Goal: Task Accomplishment & Management: Use online tool/utility

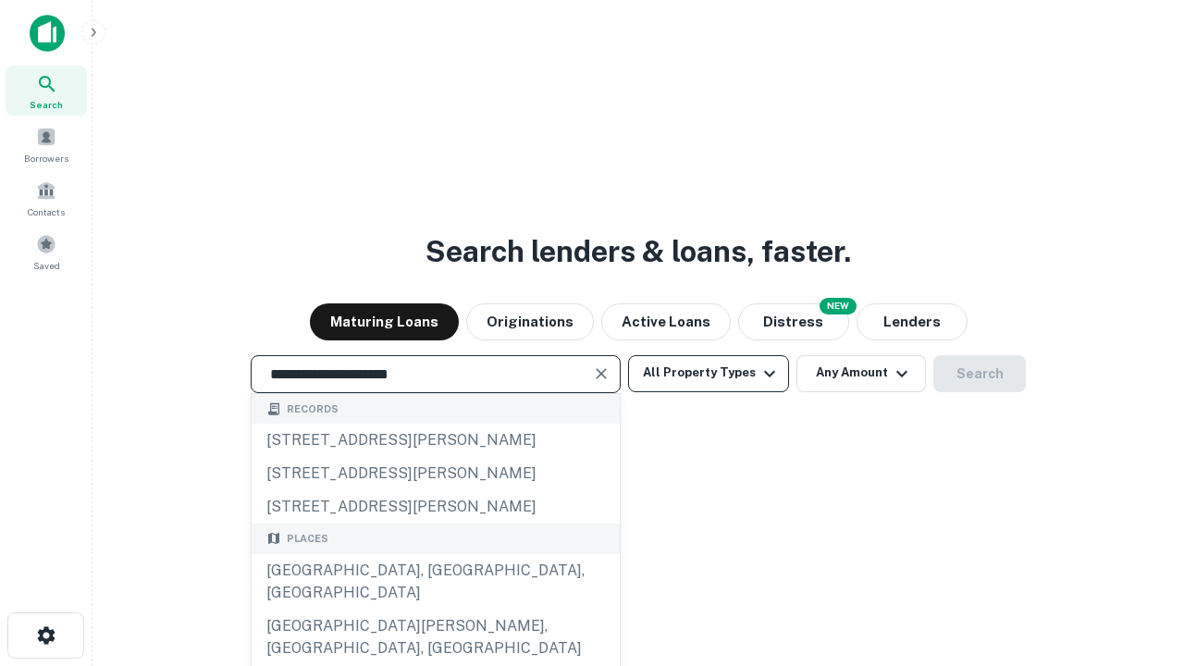
click at [435, 610] on div "[GEOGRAPHIC_DATA], [GEOGRAPHIC_DATA], [GEOGRAPHIC_DATA]" at bounding box center [436, 582] width 368 height 56
click at [709, 373] on button "All Property Types" at bounding box center [708, 373] width 161 height 37
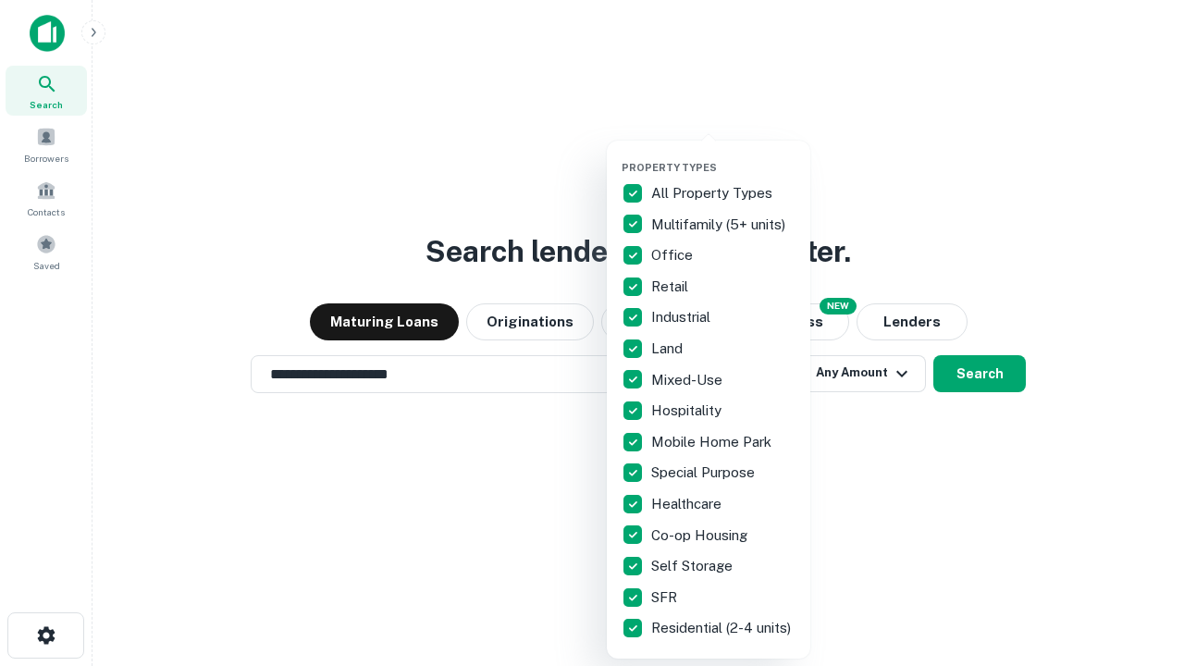
type input "**********"
click at [724, 155] on button "button" at bounding box center [724, 155] width 204 height 1
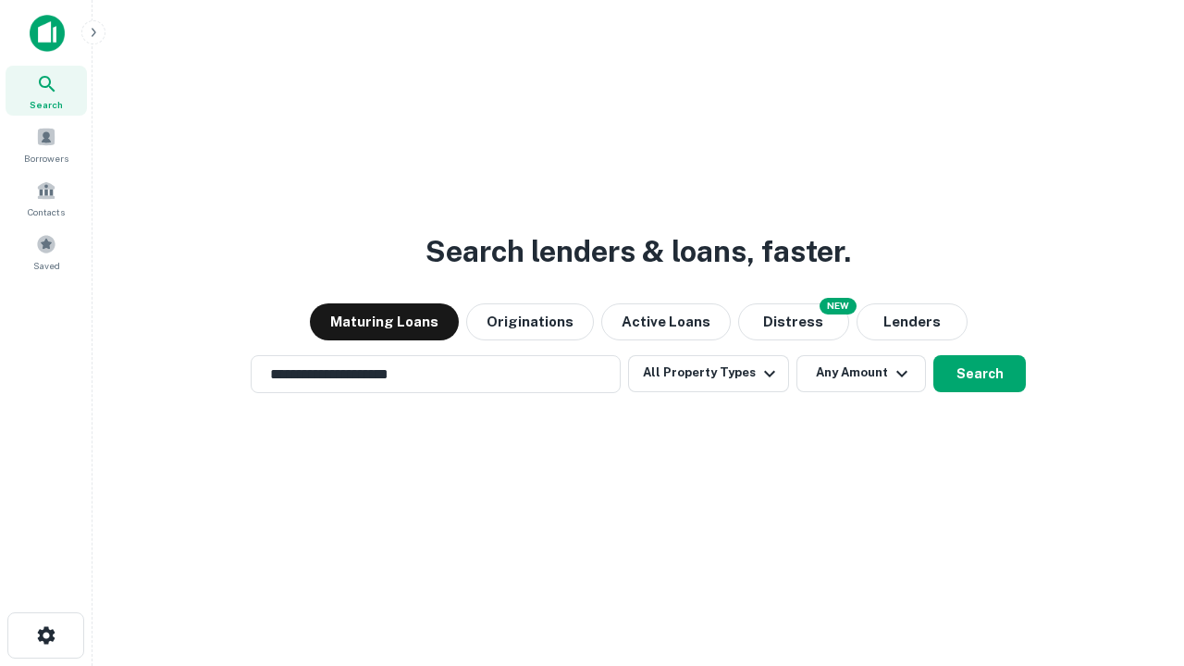
scroll to position [29, 0]
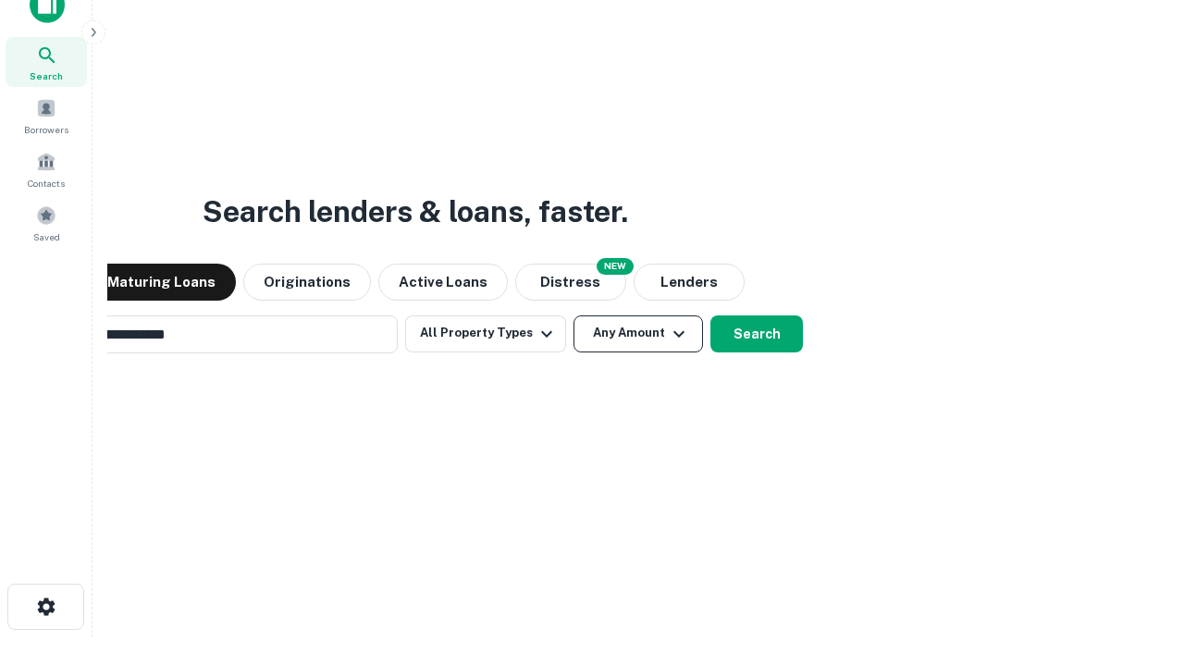
click at [574, 316] on button "Any Amount" at bounding box center [639, 334] width 130 height 37
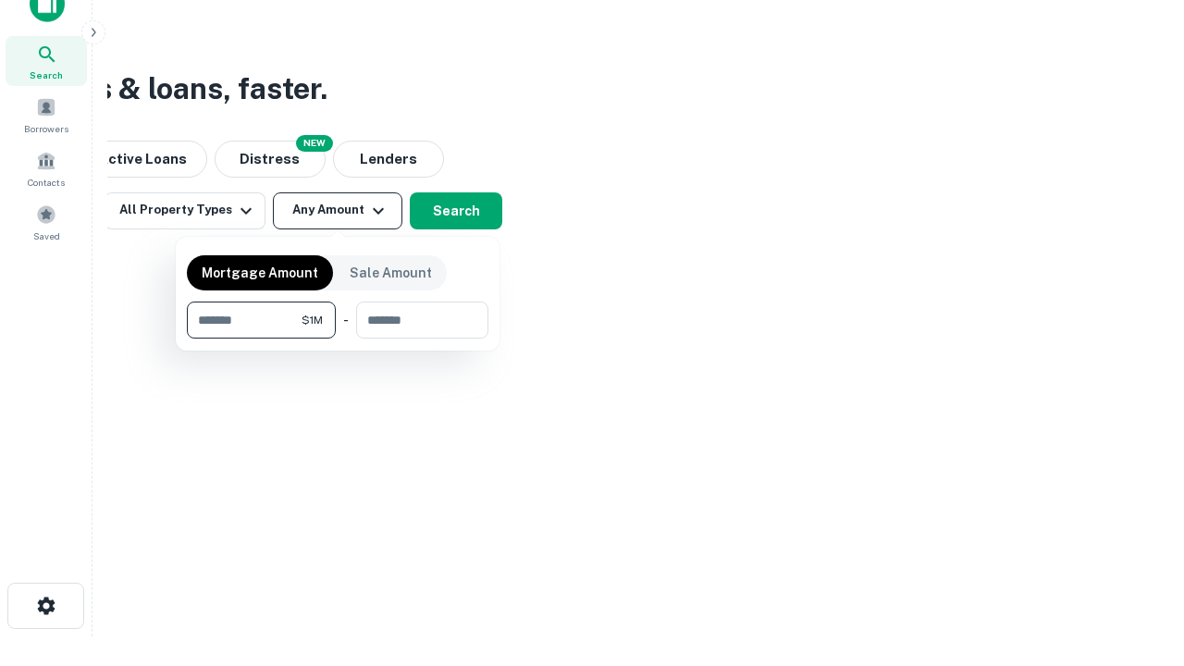
type input "*******"
click at [338, 339] on button "button" at bounding box center [338, 339] width 302 height 1
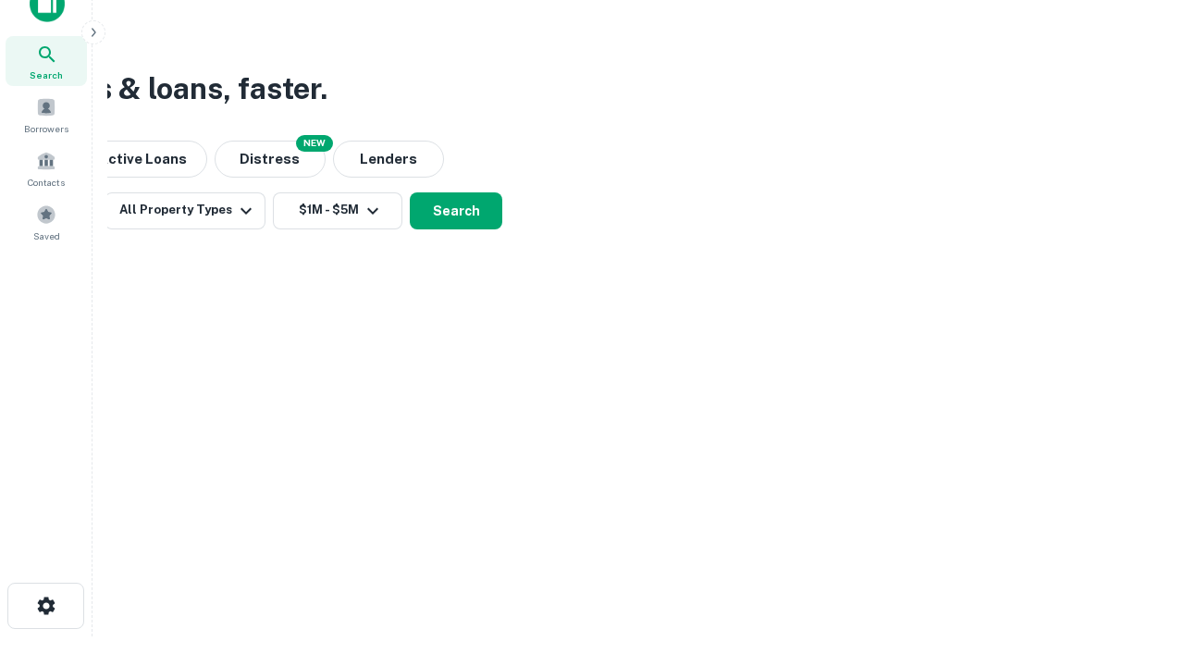
scroll to position [29, 0]
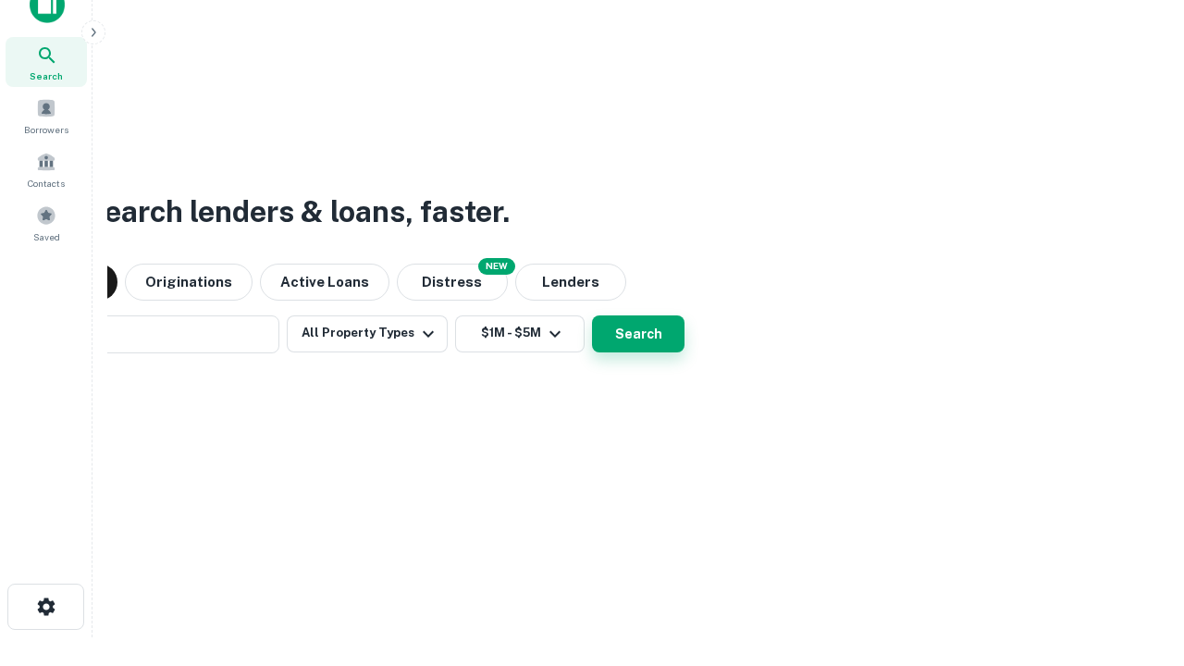
click at [592, 316] on button "Search" at bounding box center [638, 334] width 93 height 37
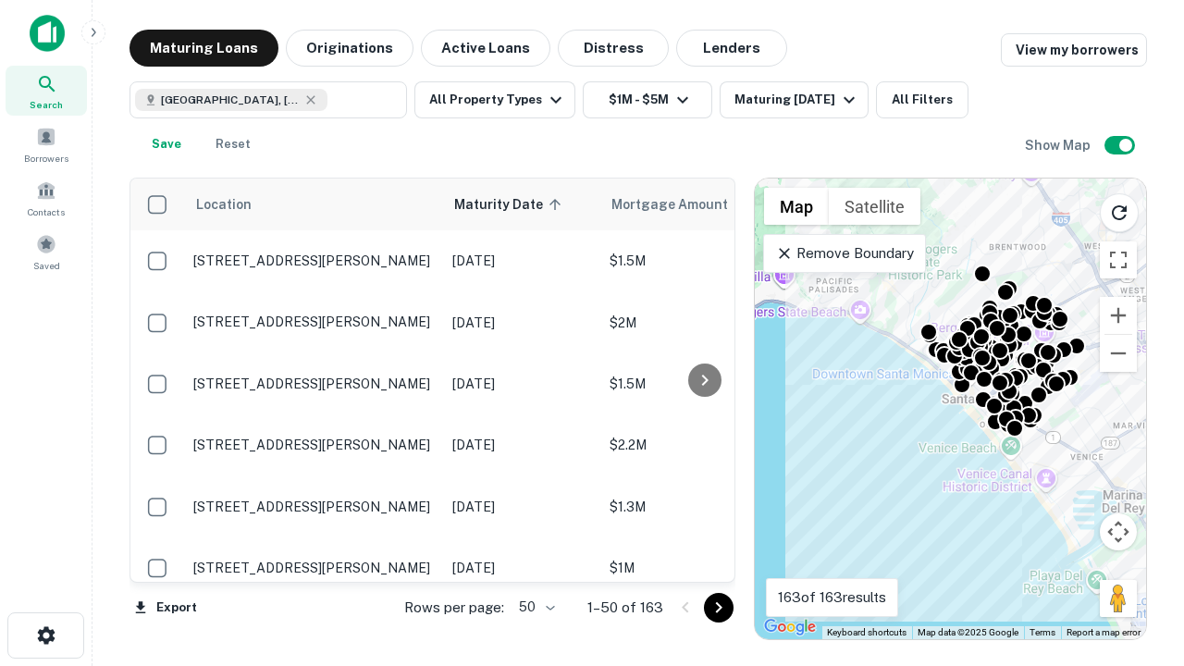
click at [534, 607] on body "Search Borrowers Contacts Saved Maturing Loans Originations Active Loans Distre…" at bounding box center [592, 333] width 1184 height 666
click at [535, 561] on li "25" at bounding box center [535, 560] width 54 height 33
